Goal: Information Seeking & Learning: Learn about a topic

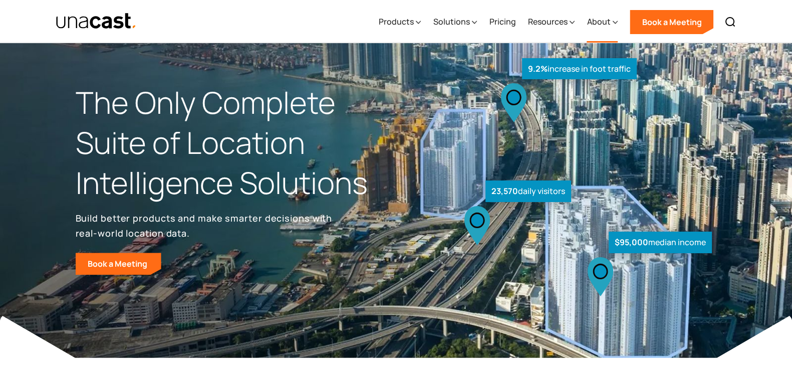
click at [599, 21] on div "About" at bounding box center [598, 22] width 24 height 12
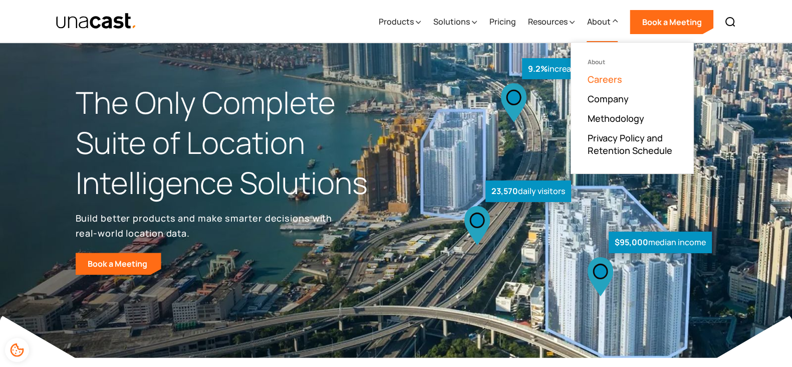
click at [597, 82] on link "Careers" at bounding box center [604, 79] width 35 height 12
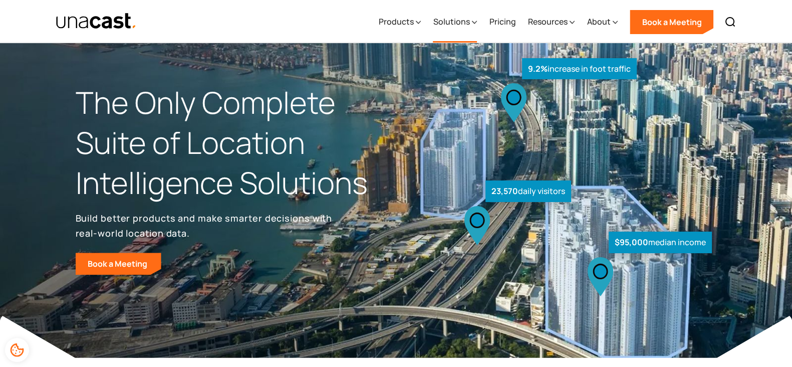
click at [467, 19] on div "Solutions" at bounding box center [451, 22] width 37 height 12
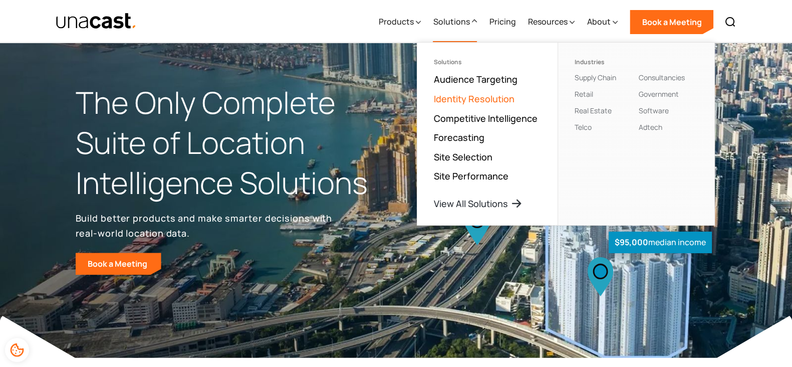
click at [463, 99] on link "Identity Resolution" at bounding box center [473, 99] width 81 height 12
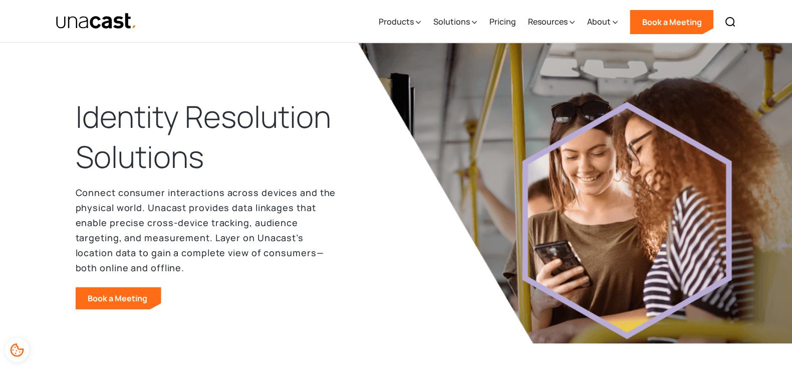
click at [413, 248] on img at bounding box center [618, 193] width 521 height 300
click at [404, 22] on div "Products" at bounding box center [395, 22] width 35 height 12
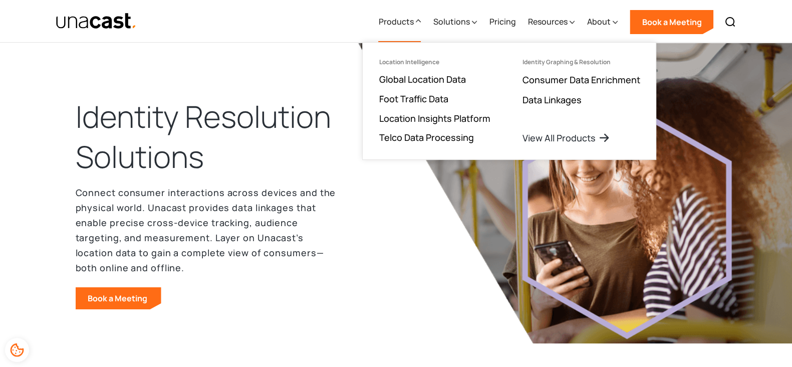
click at [341, 65] on header "Identity Resolution Solutions Connect consumer interactions across devices and …" at bounding box center [396, 213] width 792 height 340
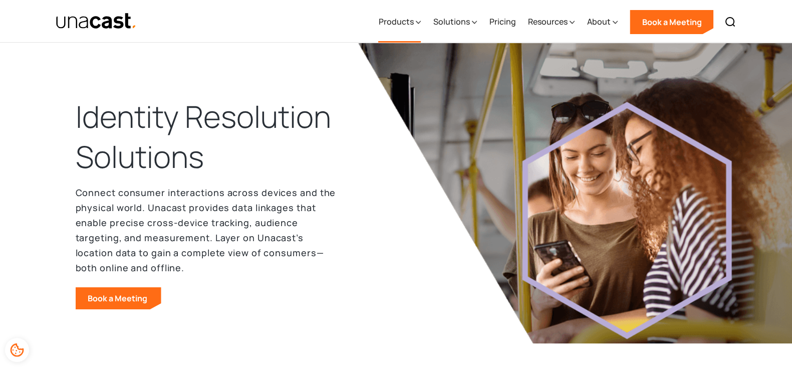
click at [394, 27] on div "Products" at bounding box center [395, 22] width 35 height 12
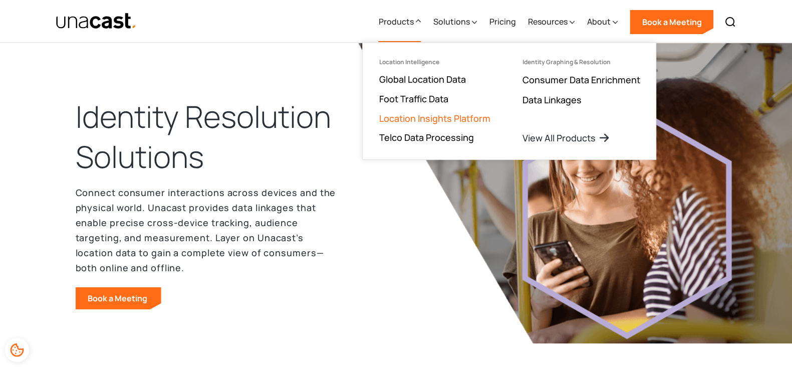
click at [405, 121] on link "Location Insights Platform" at bounding box center [434, 118] width 111 height 12
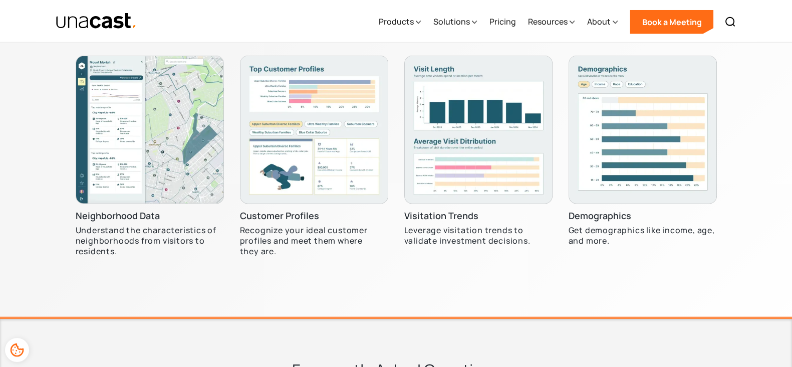
scroll to position [3489, 0]
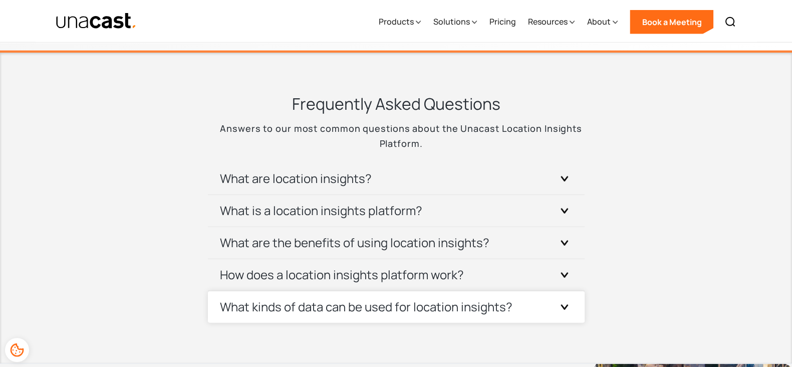
click at [468, 303] on h3 "What kinds of data can be used for location insights?" at bounding box center [366, 306] width 292 height 16
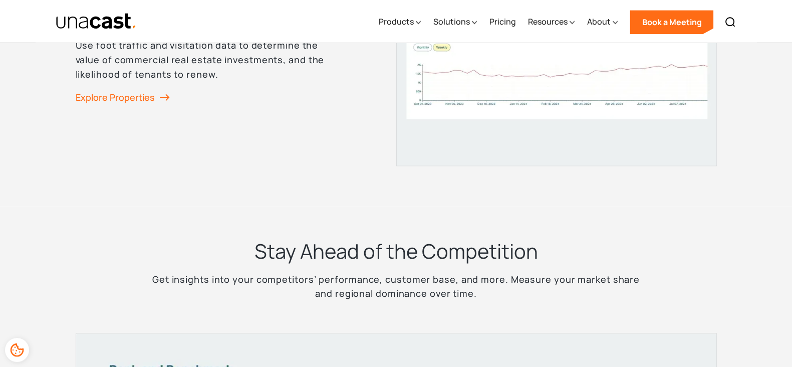
scroll to position [0, 0]
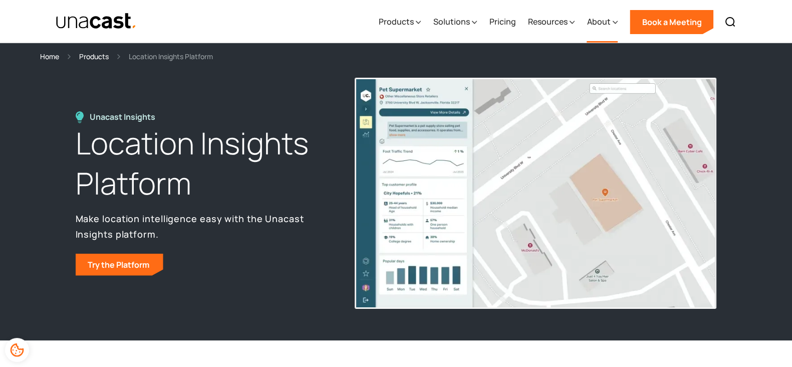
click at [590, 19] on div "About" at bounding box center [598, 22] width 24 height 12
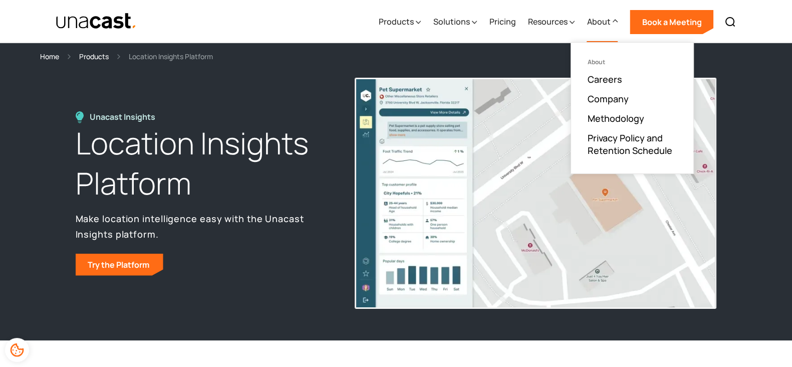
click at [590, 19] on div "About" at bounding box center [598, 22] width 24 height 12
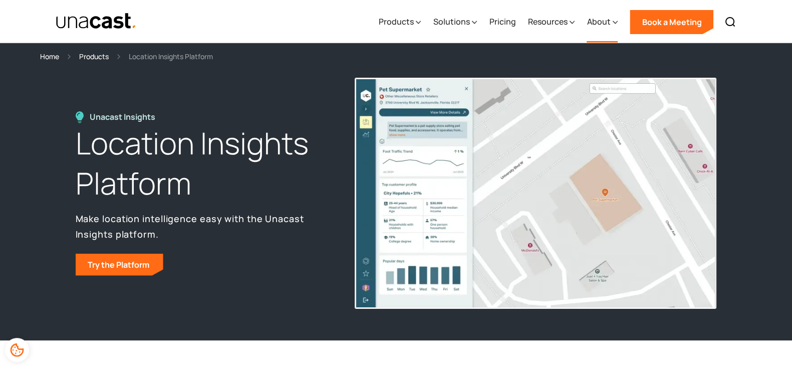
click at [590, 19] on div "About" at bounding box center [598, 22] width 24 height 12
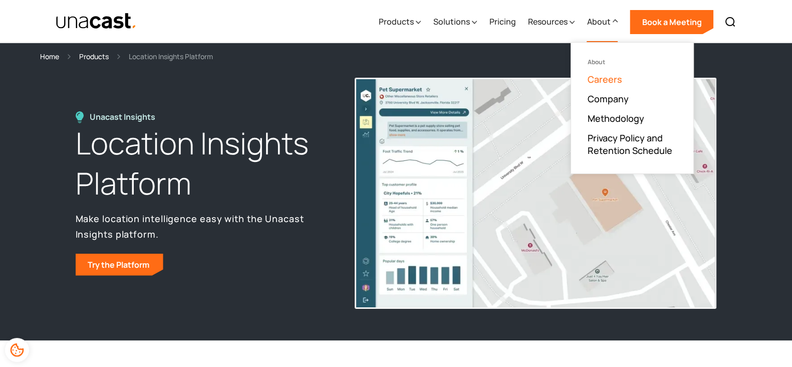
click at [598, 73] on link "Careers" at bounding box center [604, 79] width 35 height 12
